Goal: Task Accomplishment & Management: Use online tool/utility

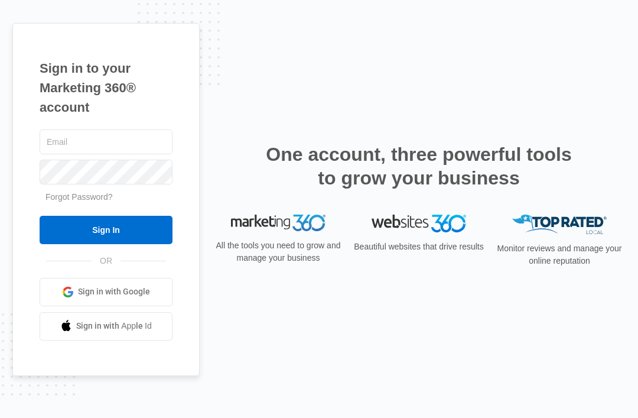
click at [123, 154] on input "text" at bounding box center [106, 141] width 133 height 25
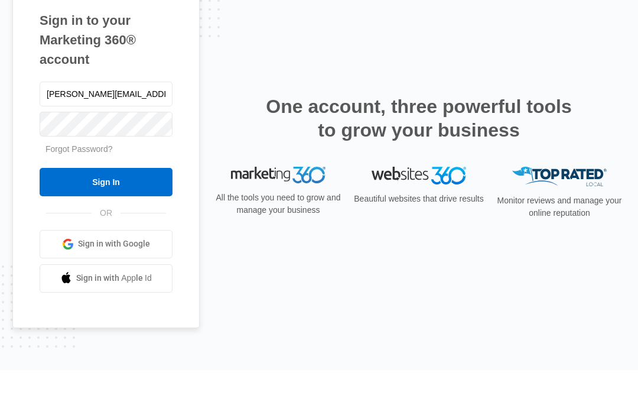
type input "Kesha.ct@theclothoption.org"
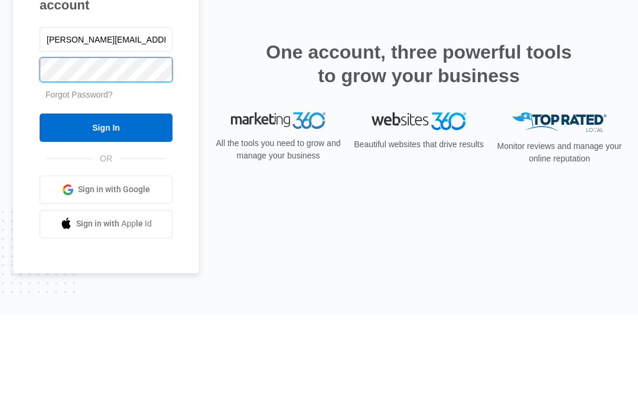
click at [106, 216] on input "Sign In" at bounding box center [106, 230] width 133 height 28
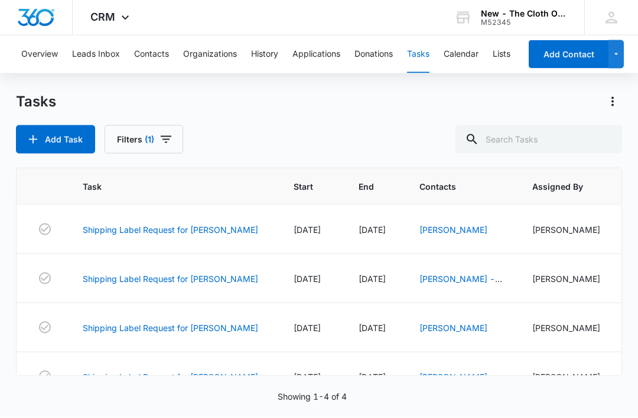
click at [121, 234] on link "Shipping Label Request for [PERSON_NAME]" at bounding box center [170, 229] width 175 height 12
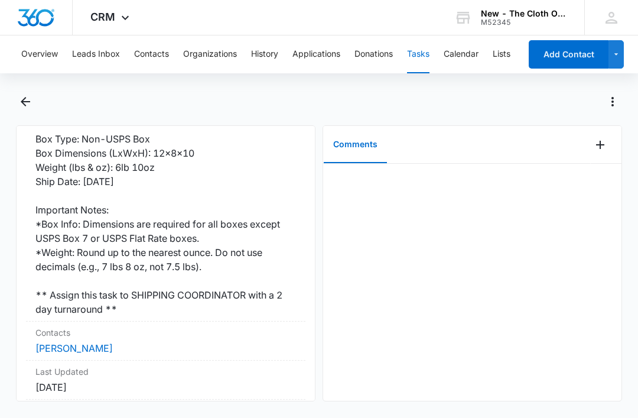
scroll to position [313, 0]
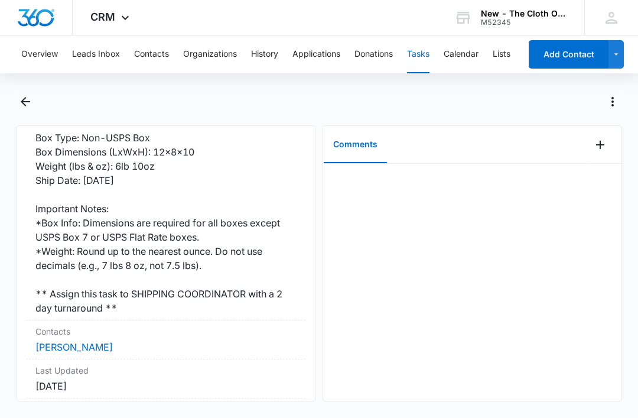
click at [76, 341] on link "[PERSON_NAME]" at bounding box center [73, 347] width 77 height 12
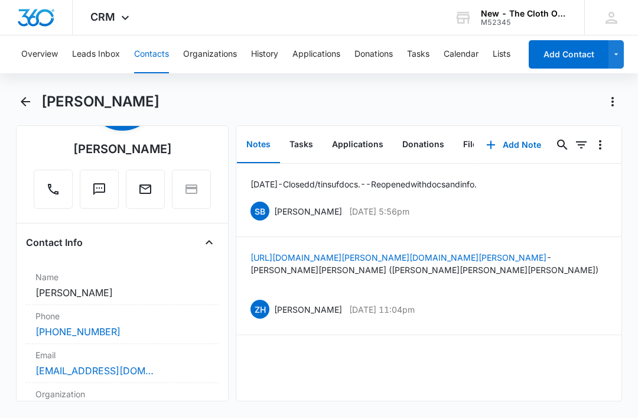
scroll to position [128, 0]
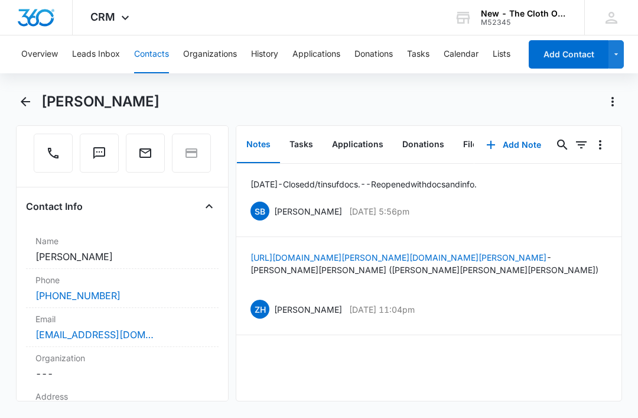
click at [152, 333] on div "brostbeth@gmail.com" at bounding box center [122, 334] width 174 height 14
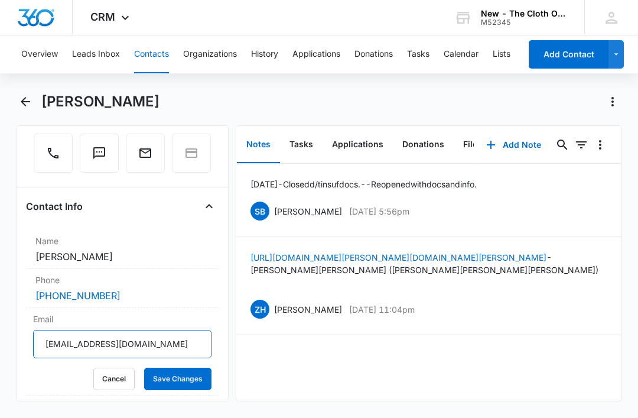
click at [162, 344] on input "brostbeth@gmail.com" at bounding box center [122, 344] width 178 height 28
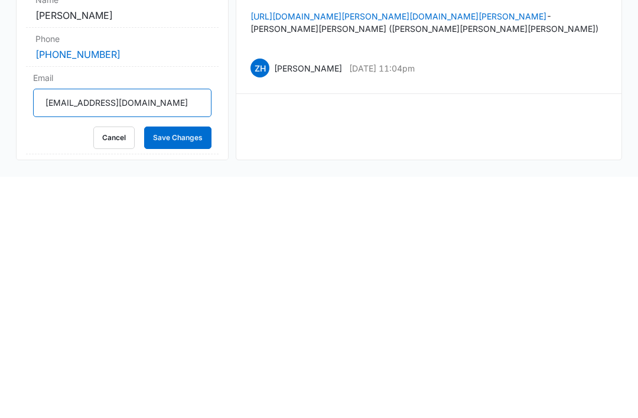
click at [154, 330] on input "brostbeth@gmail.com" at bounding box center [122, 344] width 178 height 28
click at [110, 367] on button "Cancel" at bounding box center [113, 378] width 41 height 22
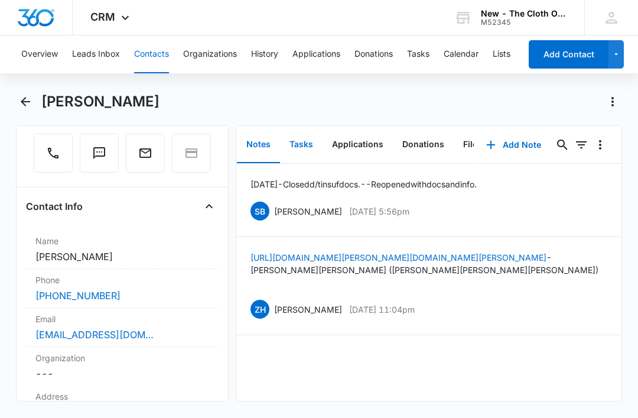
click at [300, 126] on button "Tasks" at bounding box center [301, 144] width 43 height 37
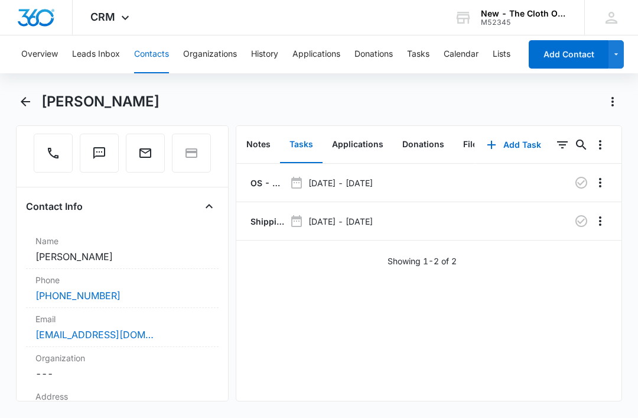
click at [265, 177] on p "OS - Shipped package for M. BROST (zone #2)" at bounding box center [266, 183] width 37 height 12
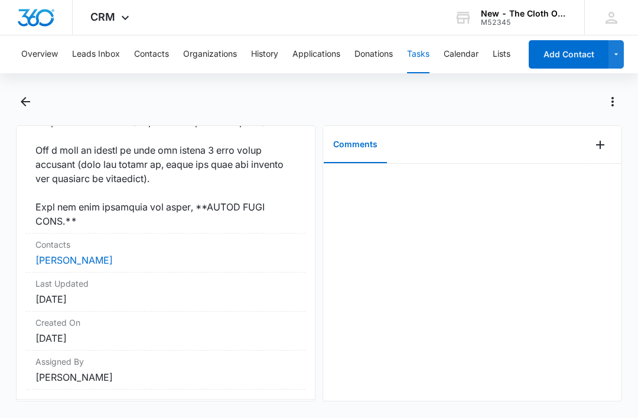
scroll to position [1164, 0]
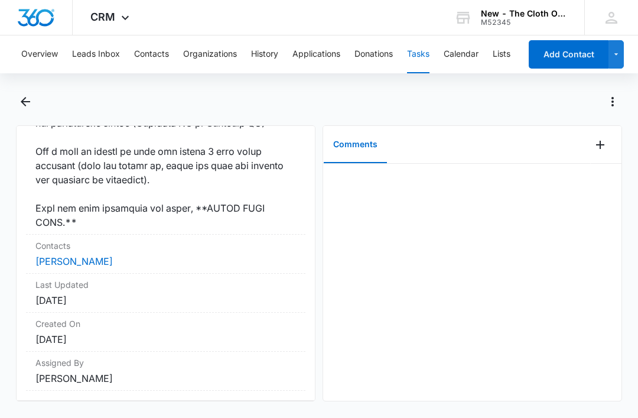
click at [74, 267] on link "Mary Brost" at bounding box center [73, 261] width 77 height 12
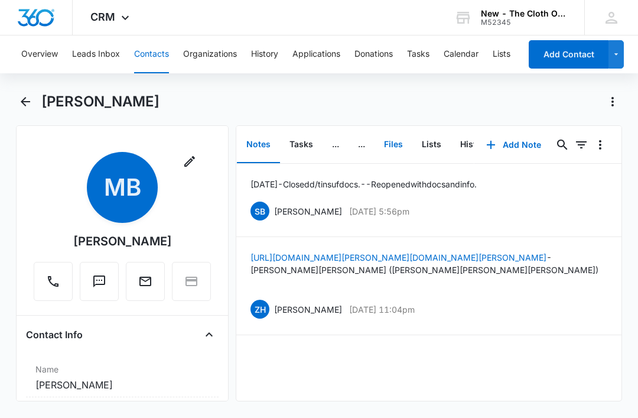
click at [392, 140] on button "Files" at bounding box center [393, 144] width 38 height 37
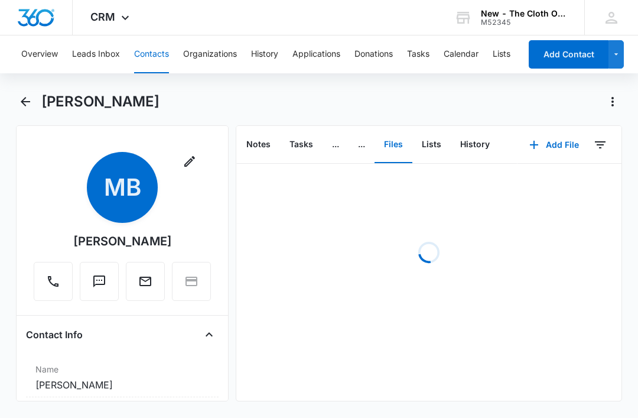
click at [562, 148] on button "Add File" at bounding box center [553, 145] width 73 height 28
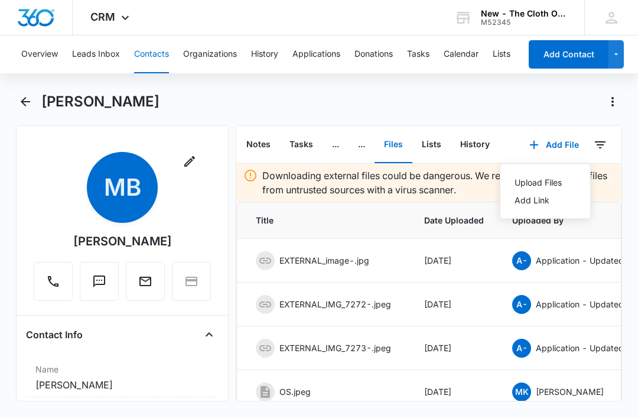
click at [549, 184] on div "Upload Files" at bounding box center [537, 182] width 47 height 8
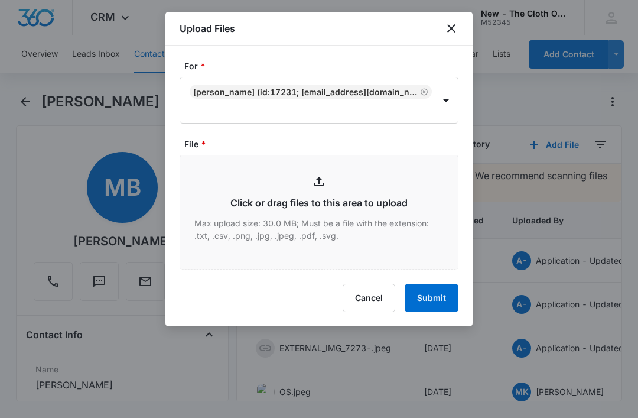
click at [359, 208] on input "File *" at bounding box center [319, 211] width 278 height 113
type input "C:\fakepath\2025-10-14---Mary-Brost---9434636106195275709106.pdf"
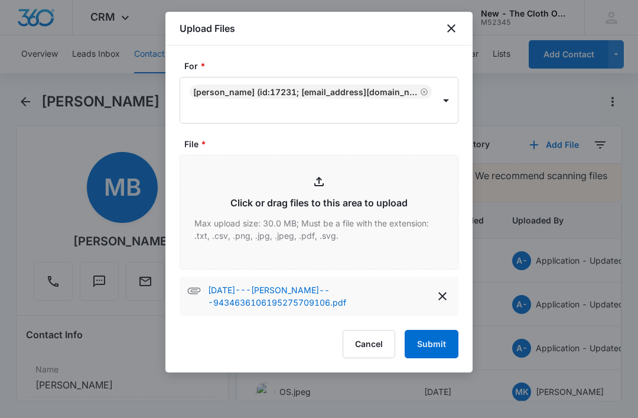
click at [429, 343] on button "Submit" at bounding box center [432, 344] width 54 height 28
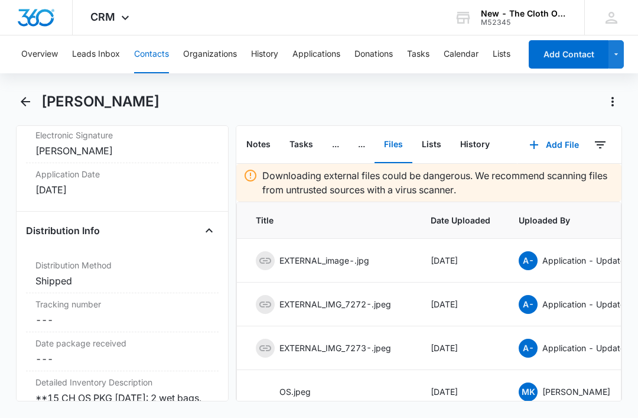
scroll to position [2822, 0]
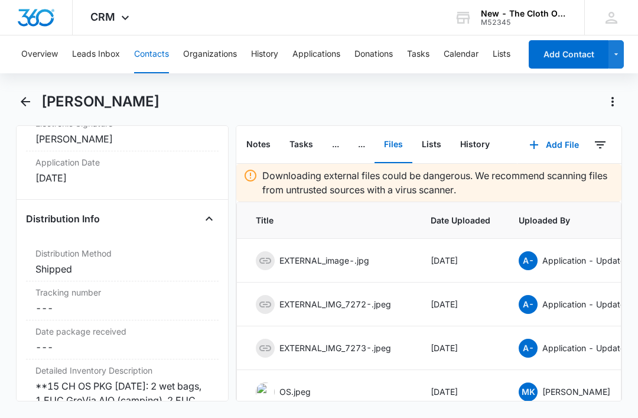
click at [116, 298] on label "Tracking number" at bounding box center [122, 292] width 174 height 12
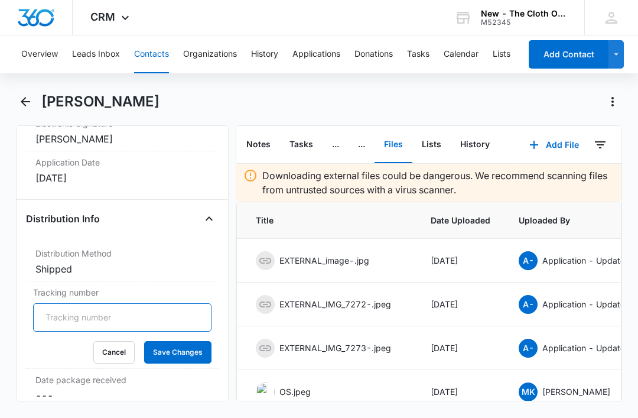
click at [133, 331] on input "Tracking number" at bounding box center [122, 317] width 178 height 28
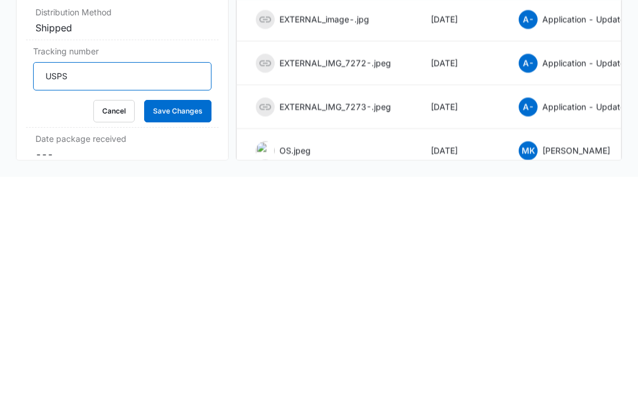
click at [138, 303] on input "USPS" at bounding box center [122, 317] width 178 height 28
paste input "9434636106195275709106"
type input "USPS 9434636106195275709106"
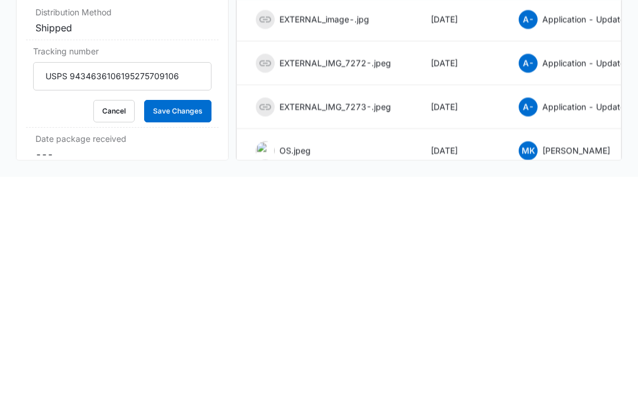
click at [183, 341] on button "Save Changes" at bounding box center [177, 352] width 67 height 22
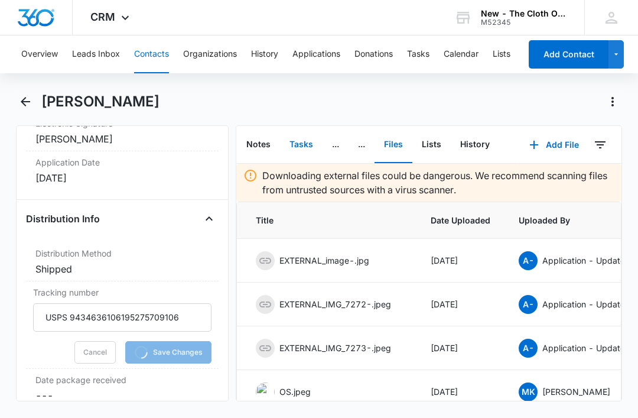
click at [297, 126] on button "Tasks" at bounding box center [301, 144] width 43 height 37
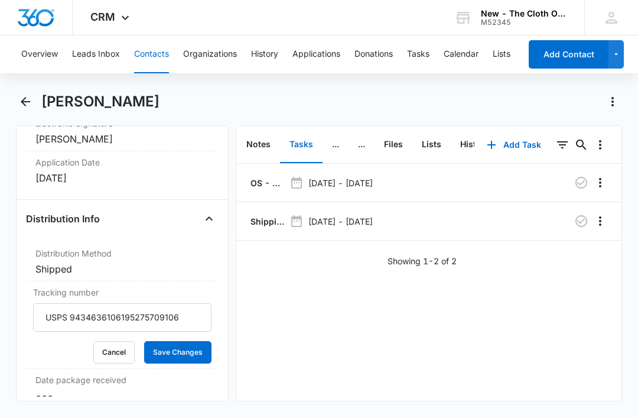
click at [265, 215] on p "Shipping Label Request for BROST" at bounding box center [266, 221] width 37 height 12
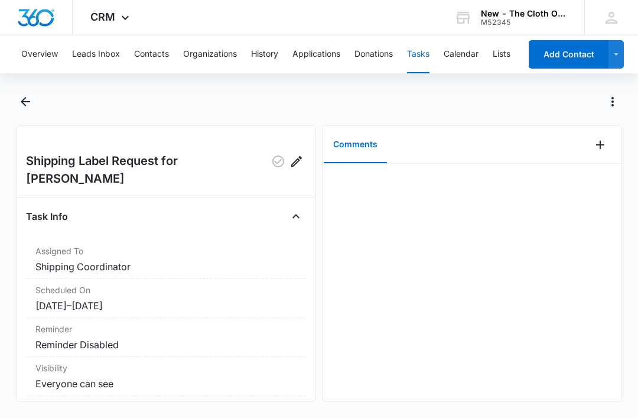
click at [601, 145] on icon "Add Comment" at bounding box center [600, 145] width 14 height 14
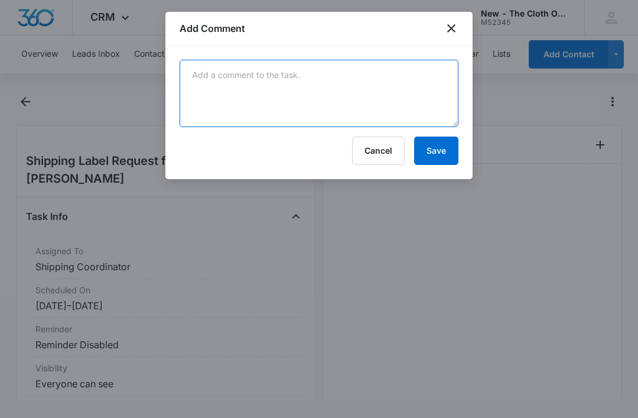
click at [272, 125] on textarea at bounding box center [319, 93] width 279 height 67
click at [253, 89] on textarea at bounding box center [319, 93] width 279 height 67
paste textarea "9434636106195275709106"
type textarea "9434636106195275709106"
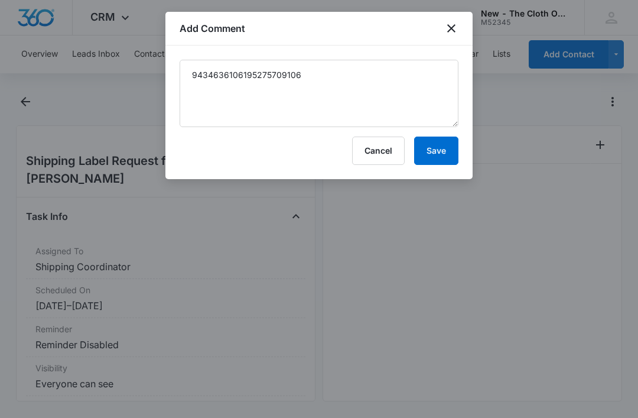
click at [437, 150] on button "Save" at bounding box center [436, 150] width 44 height 28
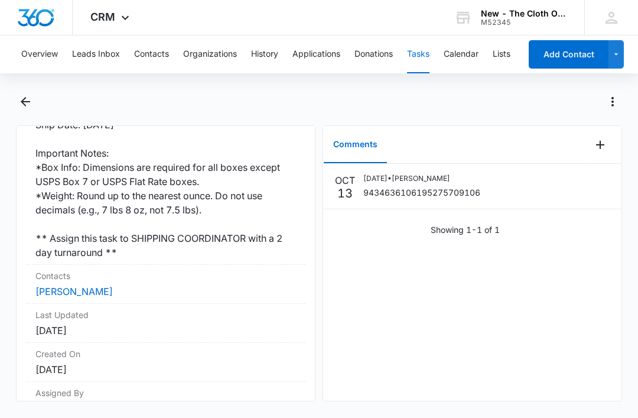
scroll to position [368, 0]
click at [68, 286] on link "Mary Brost" at bounding box center [73, 292] width 77 height 12
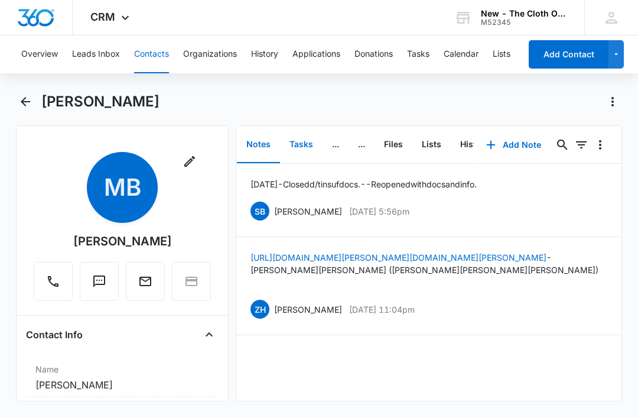
click at [296, 145] on button "Tasks" at bounding box center [301, 144] width 43 height 37
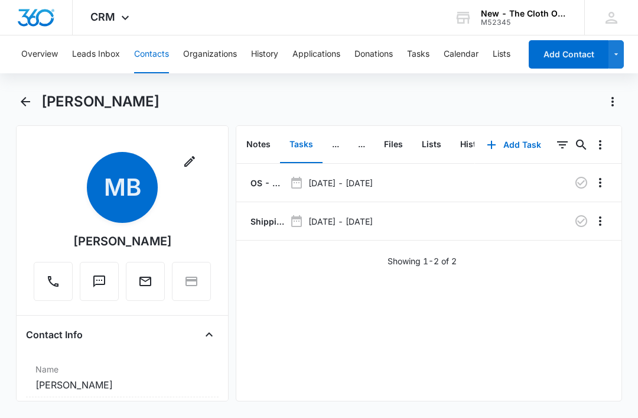
click at [576, 227] on icon "button" at bounding box center [581, 221] width 14 height 14
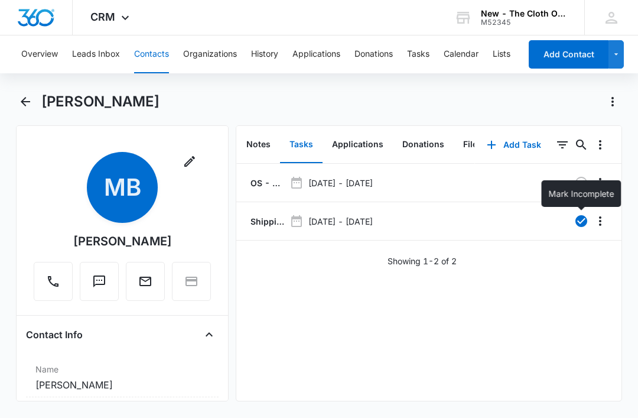
click at [424, 57] on button "Tasks" at bounding box center [418, 54] width 22 height 38
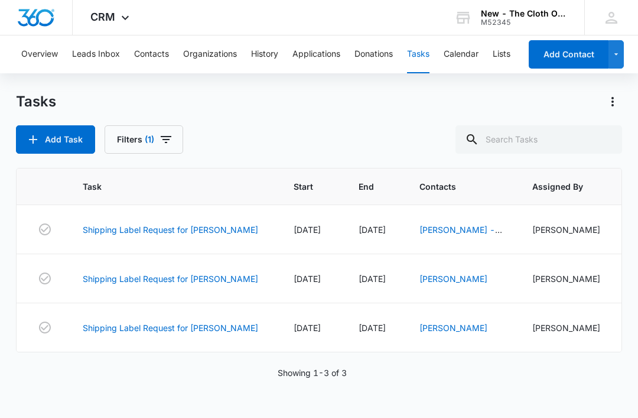
click at [186, 224] on link "Shipping Label Request for [PERSON_NAME]" at bounding box center [170, 229] width 175 height 12
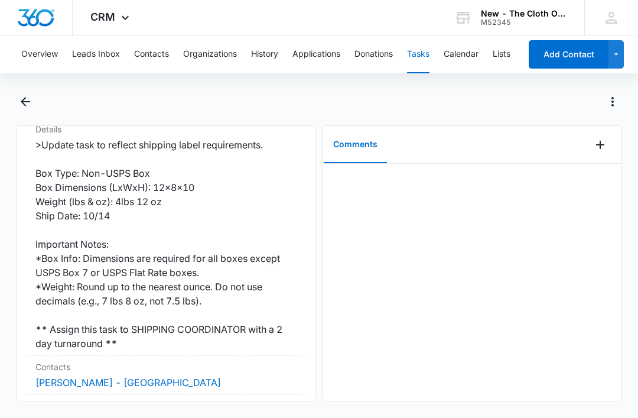
scroll to position [271, 0]
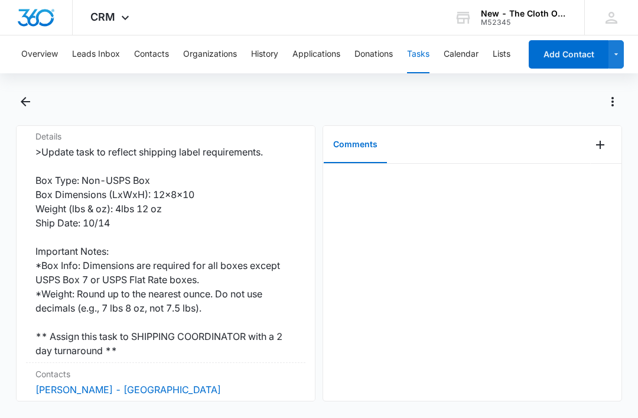
click at [83, 383] on link "[PERSON_NAME] - [GEOGRAPHIC_DATA]" at bounding box center [127, 389] width 185 height 12
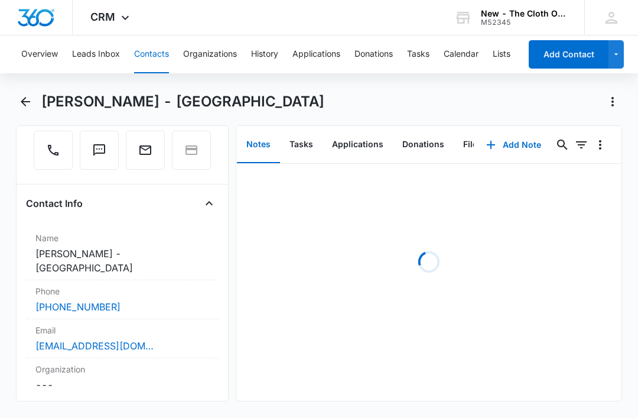
scroll to position [149, 0]
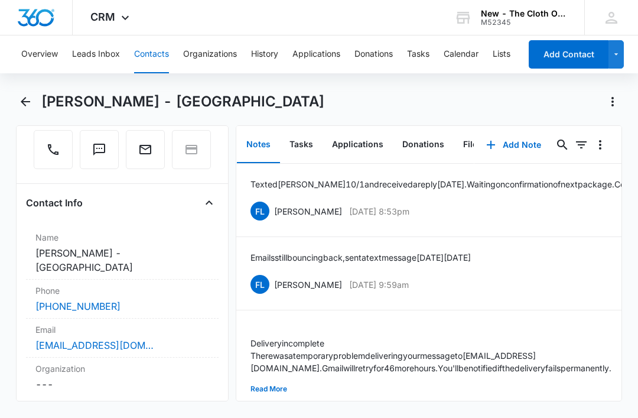
click at [172, 338] on div "[EMAIL_ADDRESS][DOMAIN_NAME]" at bounding box center [122, 345] width 174 height 14
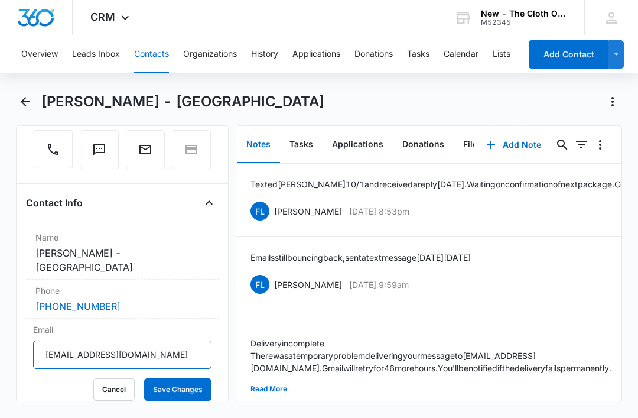
click at [193, 340] on input "[EMAIL_ADDRESS][DOMAIN_NAME]" at bounding box center [122, 354] width 178 height 28
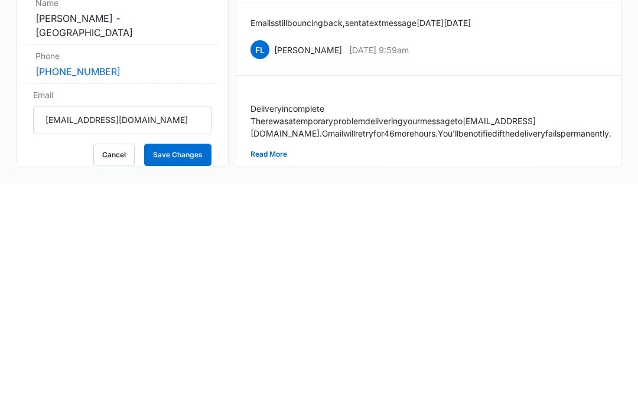
click at [116, 378] on button "Cancel" at bounding box center [113, 389] width 41 height 22
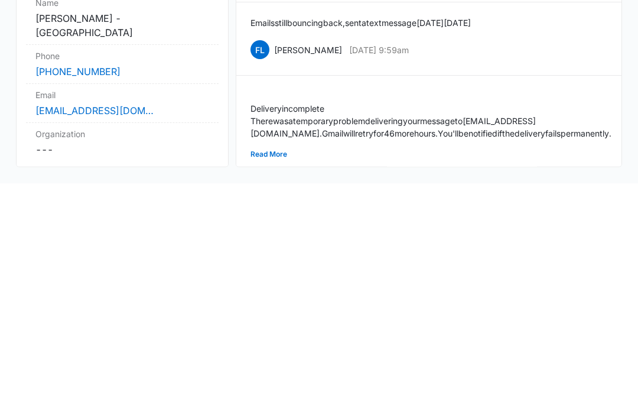
scroll to position [35, 0]
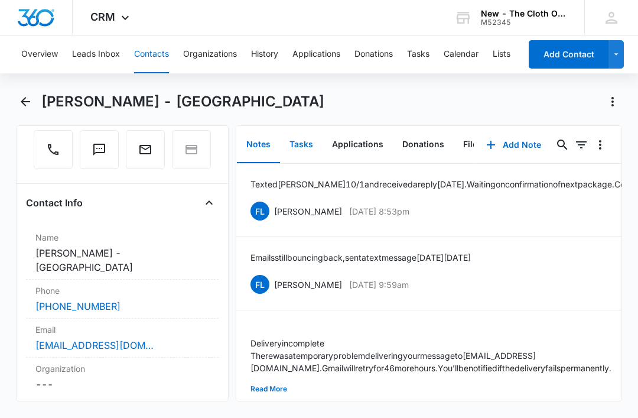
click at [297, 126] on button "Tasks" at bounding box center [301, 144] width 43 height 37
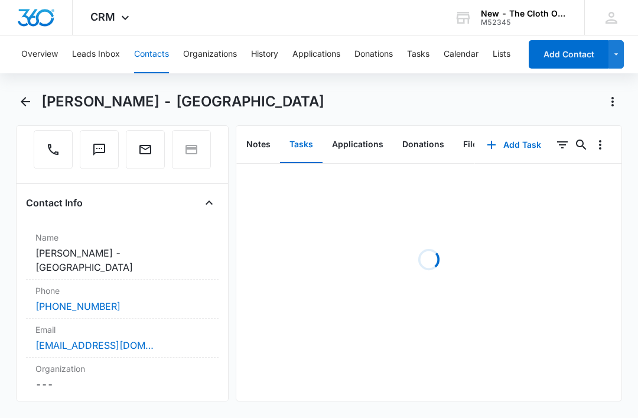
click at [257, 126] on button "Notes" at bounding box center [258, 144] width 43 height 37
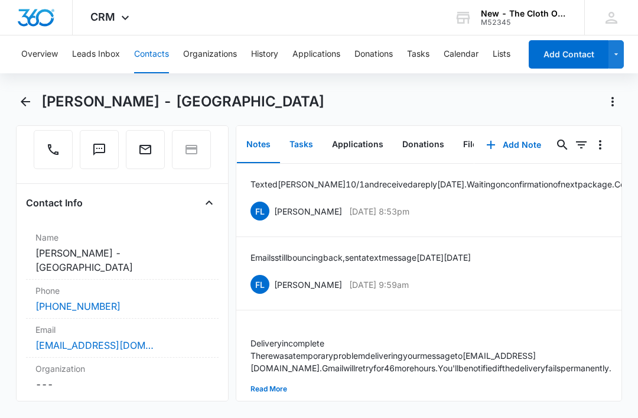
click at [307, 126] on button "Tasks" at bounding box center [301, 144] width 43 height 37
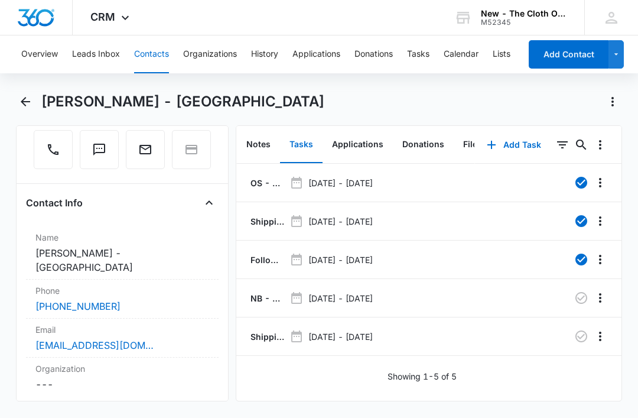
click at [258, 292] on p "NB - Shipped package for [PERSON_NAME] - [GEOGRAPHIC_DATA] (zone #3)" at bounding box center [266, 298] width 37 height 12
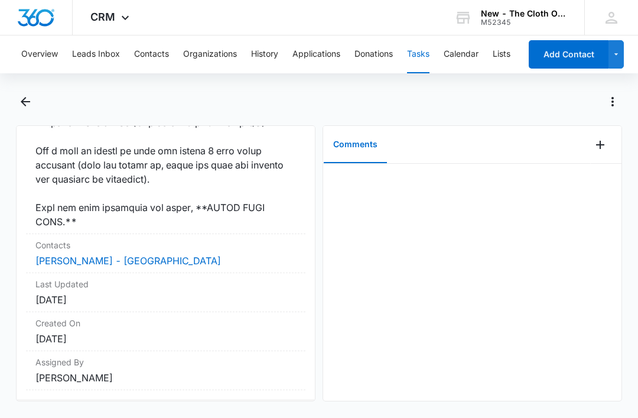
scroll to position [1164, 0]
click at [92, 267] on link "[PERSON_NAME] - [GEOGRAPHIC_DATA]" at bounding box center [127, 261] width 185 height 12
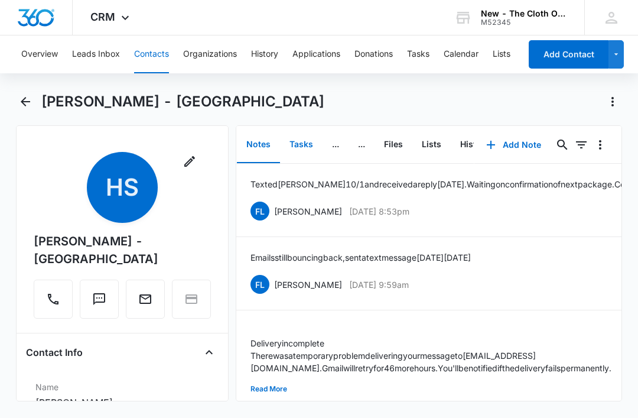
click at [306, 137] on button "Tasks" at bounding box center [301, 144] width 43 height 37
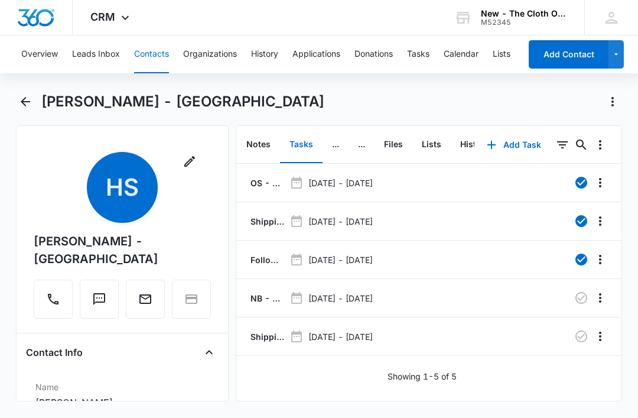
click at [257, 296] on p "NB - Shipped package for [PERSON_NAME] - [GEOGRAPHIC_DATA] (zone #3)" at bounding box center [266, 298] width 37 height 12
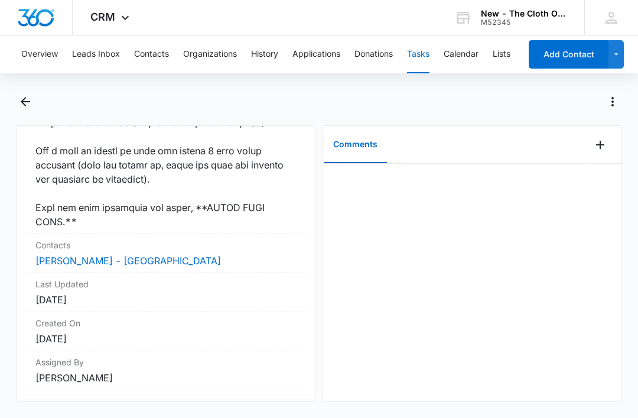
scroll to position [1164, 0]
click at [99, 267] on link "[PERSON_NAME] - [GEOGRAPHIC_DATA]" at bounding box center [127, 261] width 185 height 12
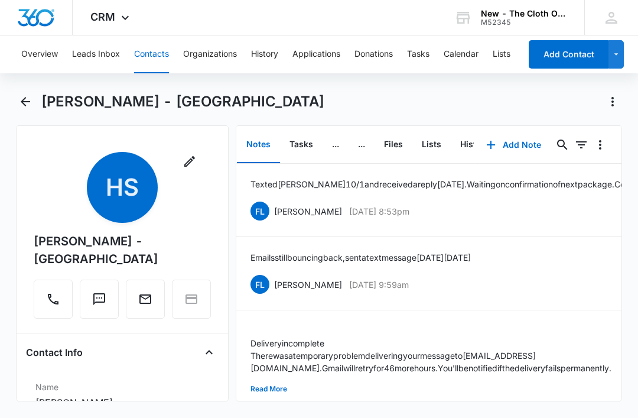
click at [298, 149] on button "Tasks" at bounding box center [301, 144] width 43 height 37
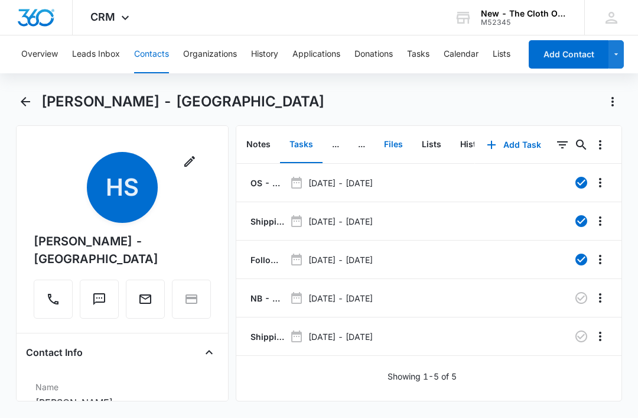
click at [398, 142] on button "Files" at bounding box center [393, 144] width 38 height 37
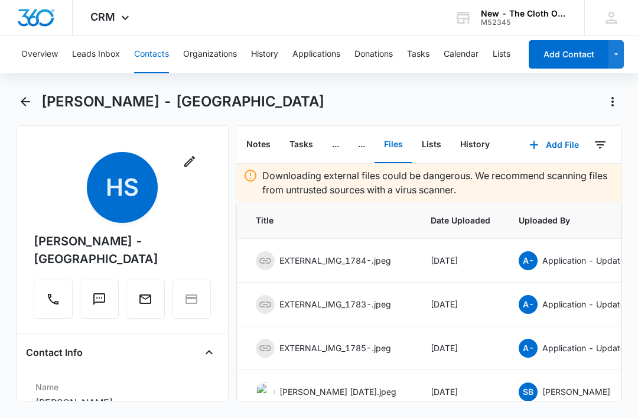
click at [564, 144] on button "Add File" at bounding box center [553, 145] width 73 height 28
click at [552, 182] on div "Upload Files" at bounding box center [537, 182] width 47 height 8
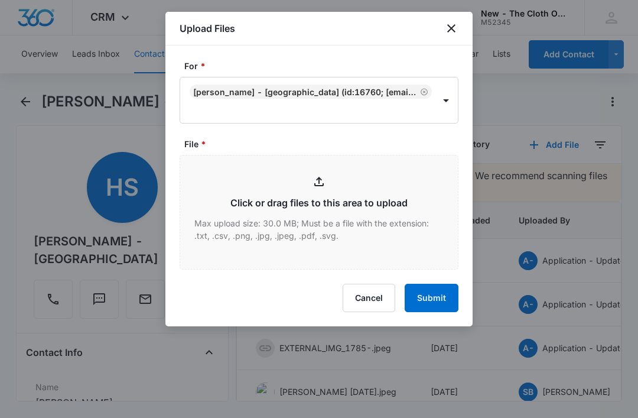
click at [341, 218] on input "File *" at bounding box center [319, 211] width 278 height 113
type input "C:\fakepath\[DATE]---[PERSON_NAME]---9434636106195275711109.pdf"
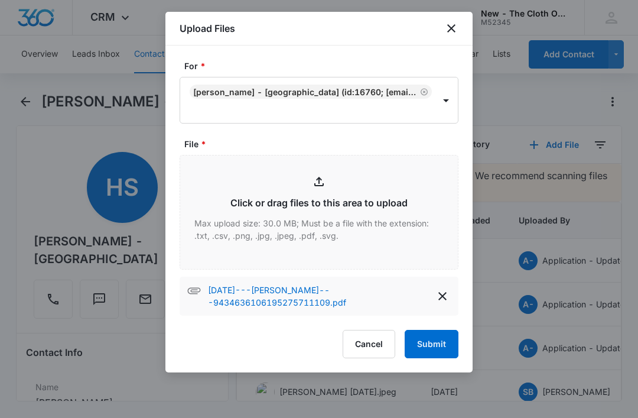
click at [432, 346] on button "Submit" at bounding box center [432, 344] width 54 height 28
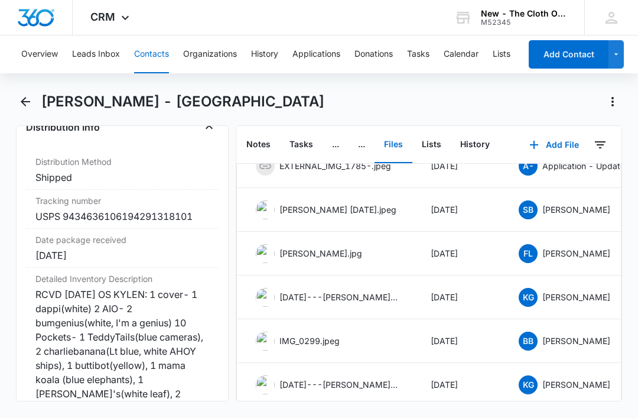
scroll to position [181, 0]
click at [206, 223] on div "USPS 9434636106194291318101" at bounding box center [122, 216] width 174 height 14
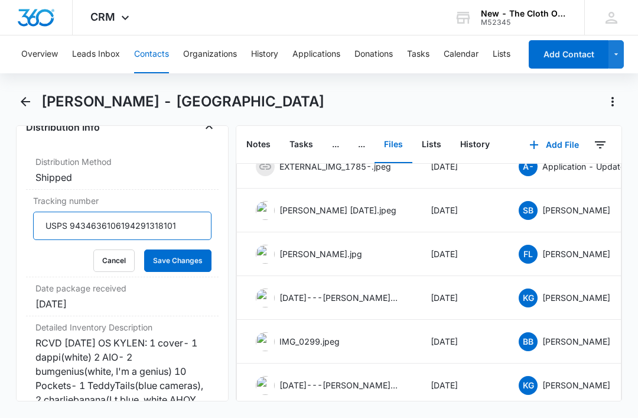
click at [187, 232] on input "USPS 9434636106194291318101" at bounding box center [122, 225] width 178 height 28
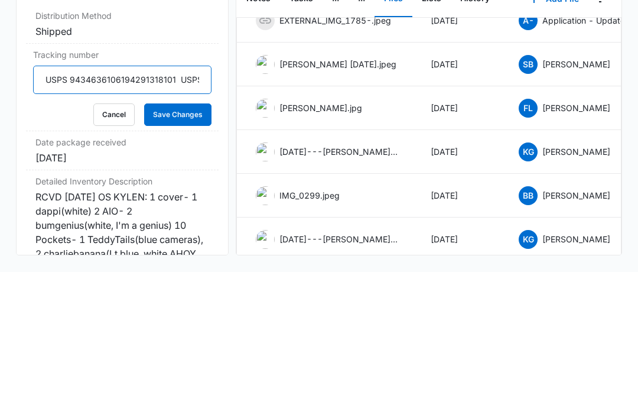
click at [174, 211] on input "USPS 9434636106194291318101 USPS" at bounding box center [122, 225] width 178 height 28
click at [203, 211] on input "USPS 9434636106194291318101 NB: USPS" at bounding box center [122, 225] width 178 height 28
paste input "9434636106195275711109"
type input "OS: USPS 9434636106194291318101 NB: USPS 9434636106195275711109"
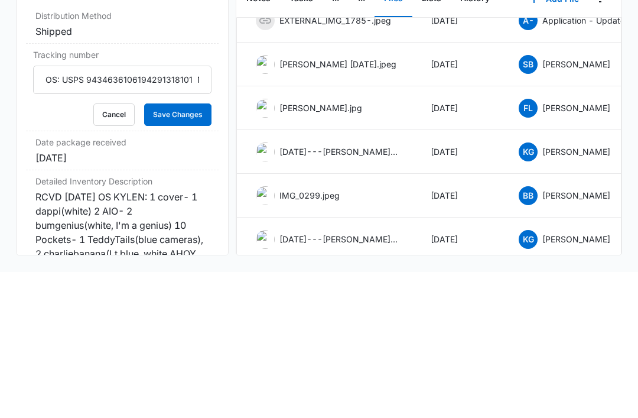
click at [195, 249] on button "Save Changes" at bounding box center [177, 260] width 67 height 22
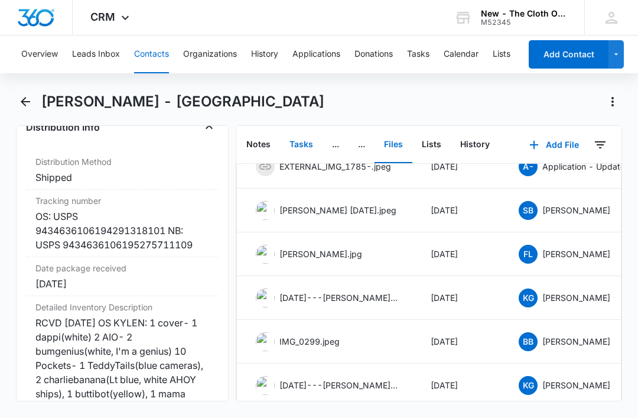
click at [302, 126] on button "Tasks" at bounding box center [301, 144] width 43 height 37
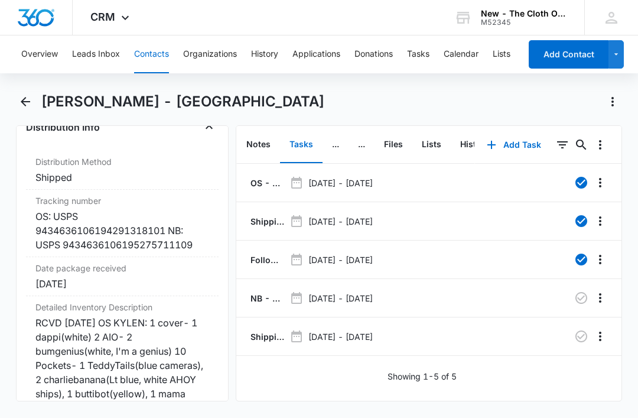
click at [261, 330] on p "Shipping Label Request for [PERSON_NAME]" at bounding box center [266, 336] width 37 height 12
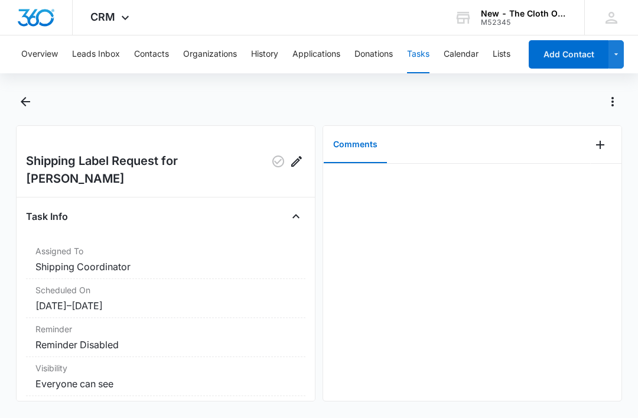
click at [601, 148] on icon "Add Comment" at bounding box center [600, 145] width 8 height 8
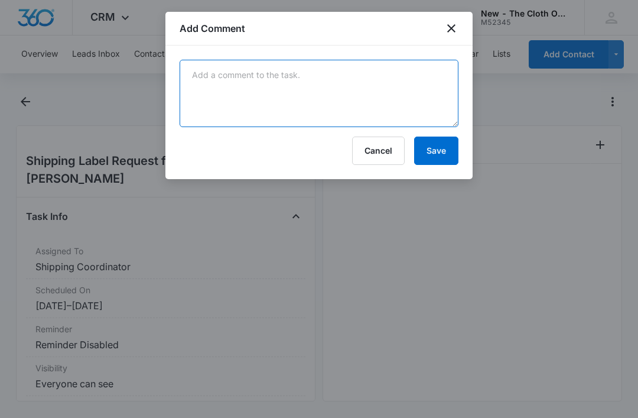
click at [305, 126] on textarea at bounding box center [319, 93] width 279 height 67
click at [228, 94] on textarea at bounding box center [319, 93] width 279 height 67
paste textarea "9434636106195275711109"
type textarea "9434636106195275711109"
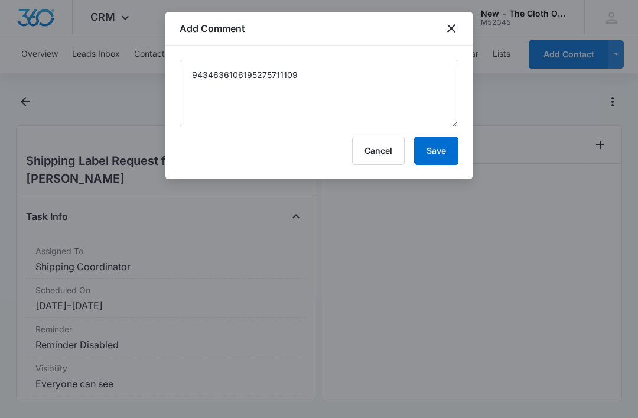
click at [434, 149] on button "Save" at bounding box center [436, 150] width 44 height 28
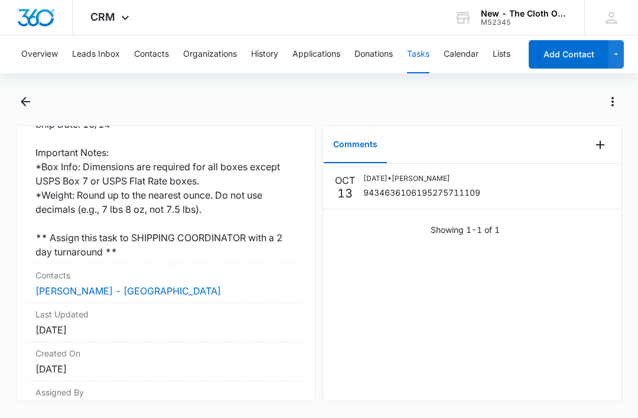
scroll to position [368, 0]
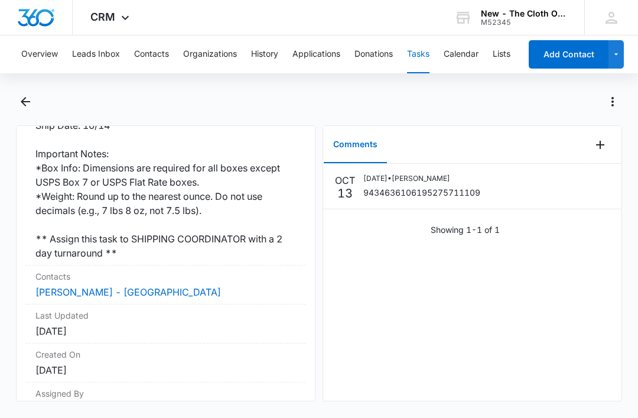
click at [99, 286] on link "[PERSON_NAME] - [GEOGRAPHIC_DATA]" at bounding box center [127, 292] width 185 height 12
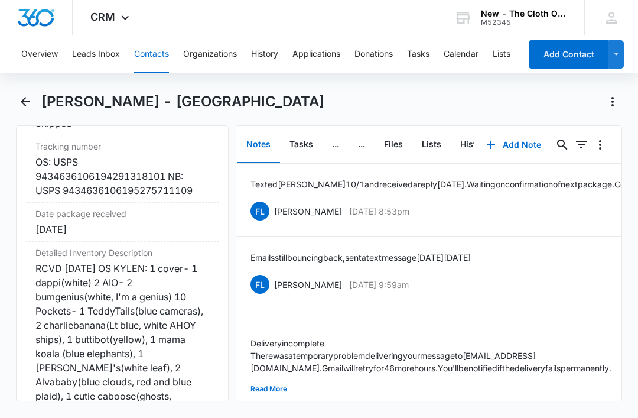
scroll to position [2999, 0]
click at [298, 142] on button "Tasks" at bounding box center [301, 144] width 43 height 37
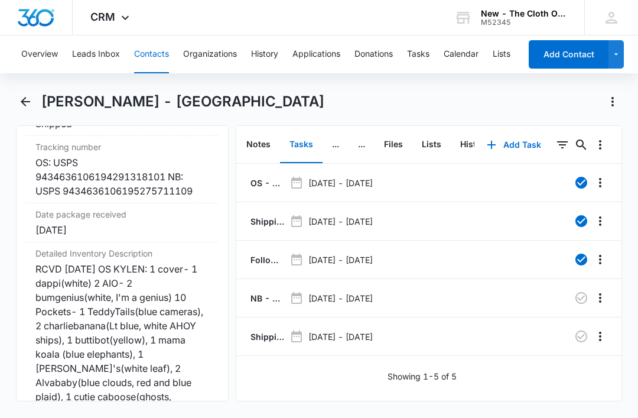
click at [576, 337] on icon "button" at bounding box center [581, 336] width 12 height 12
click at [428, 85] on div "Overview Leads Inbox Contacts Organizations History Applications Donations Task…" at bounding box center [319, 225] width 638 height 380
click at [421, 57] on button "Tasks" at bounding box center [418, 54] width 22 height 38
